Goal: Information Seeking & Learning: Learn about a topic

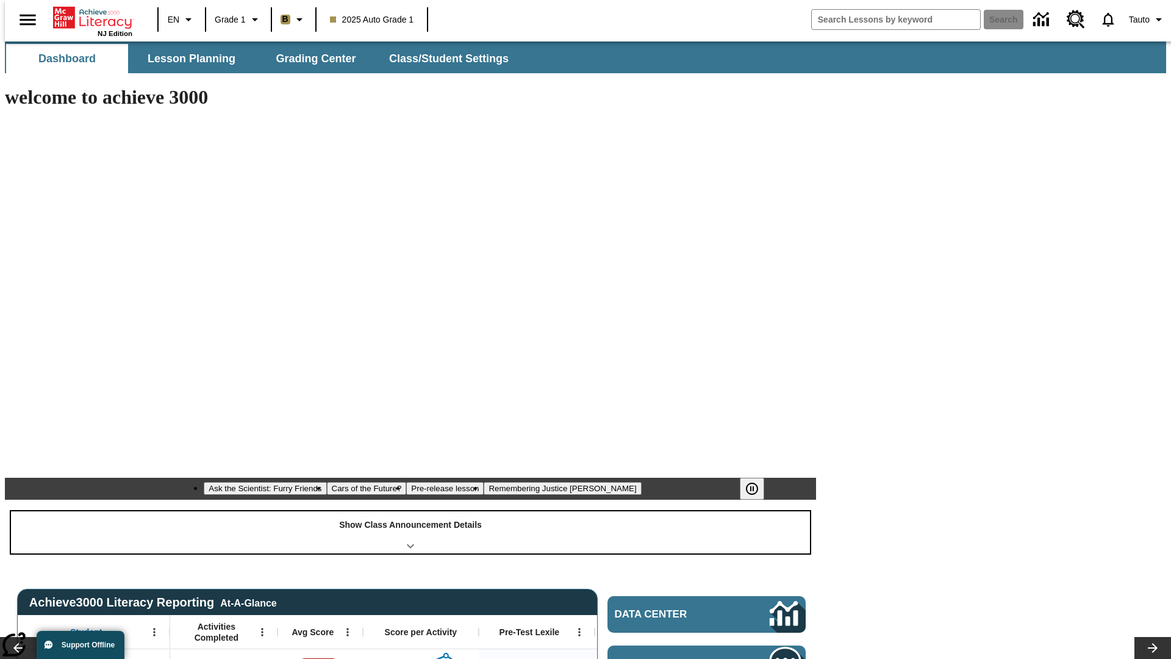
click at [410, 511] on div "Show Class Announcement Details" at bounding box center [410, 532] width 799 height 42
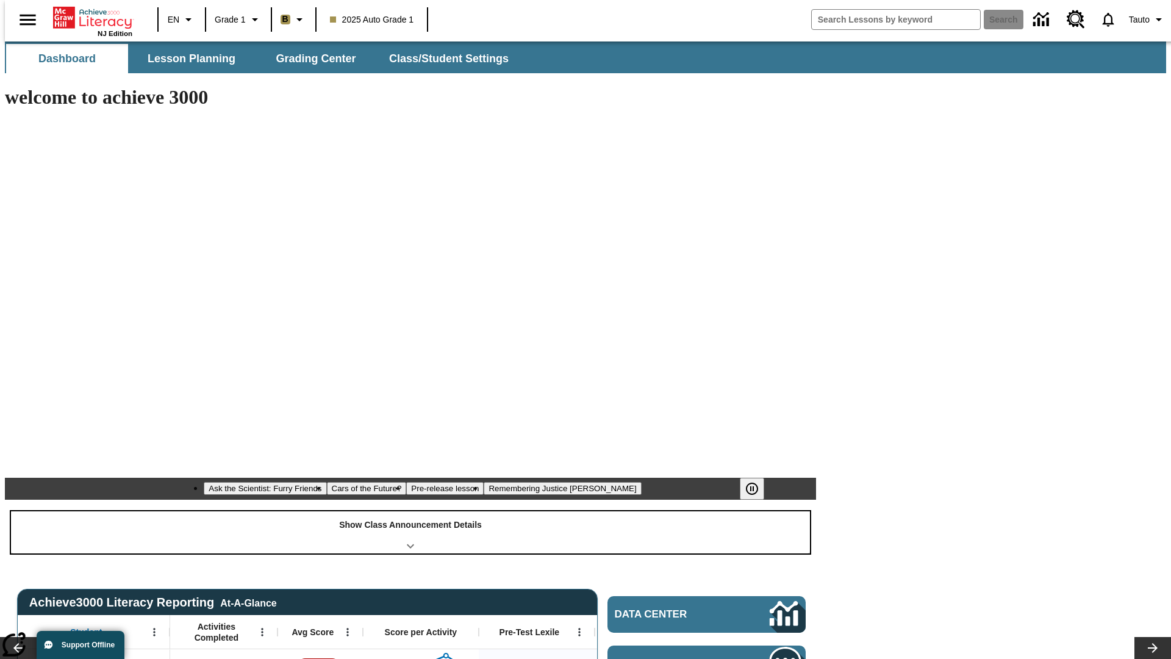
click at [410, 511] on div "Show Class Announcement Details" at bounding box center [410, 532] width 799 height 42
